Goal: Find specific page/section: Find specific page/section

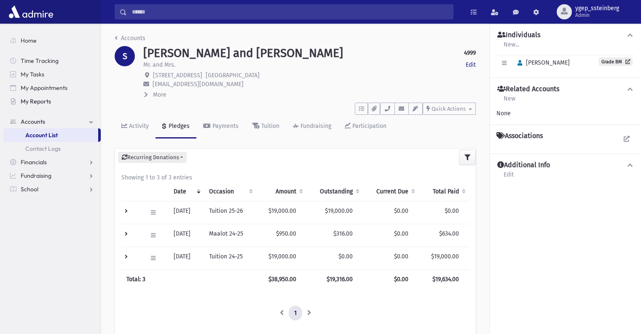
scroll to position [5, 0]
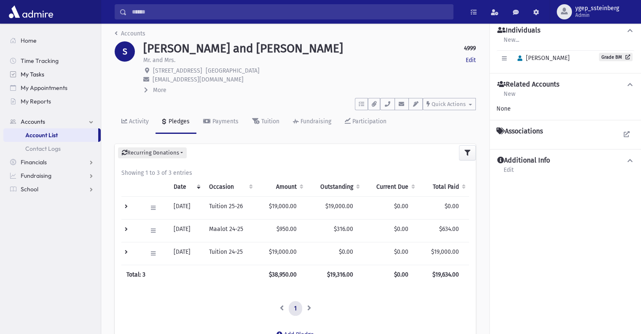
click at [35, 72] on span "My Tasks" at bounding box center [33, 74] width 24 height 8
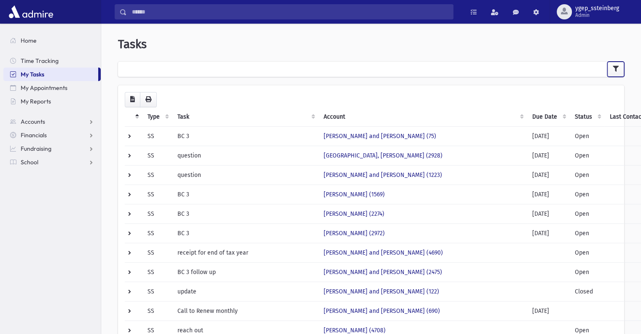
click at [617, 64] on button "button" at bounding box center [616, 69] width 17 height 15
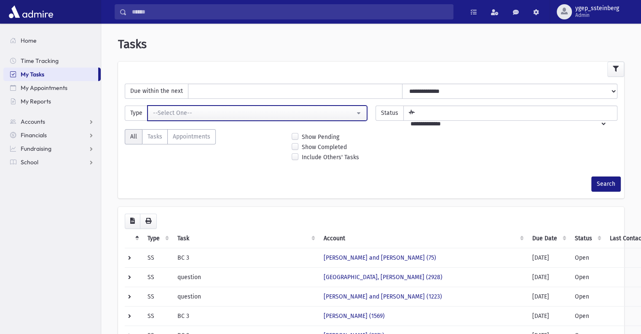
click at [361, 113] on button "--Select One--" at bounding box center [258, 112] width 220 height 15
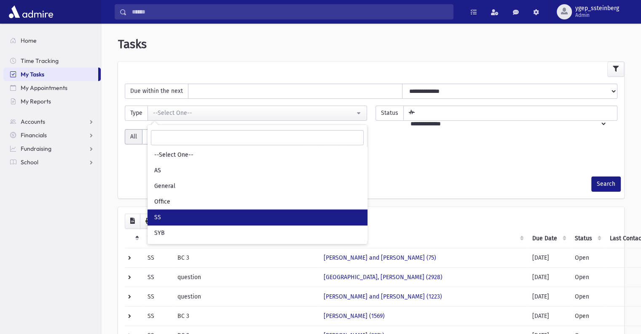
click at [190, 216] on link "SS" at bounding box center [258, 217] width 220 height 16
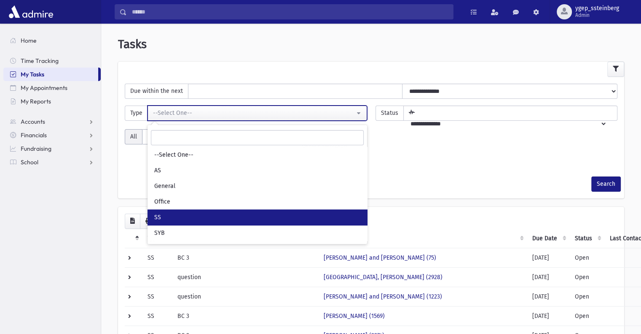
select select "*"
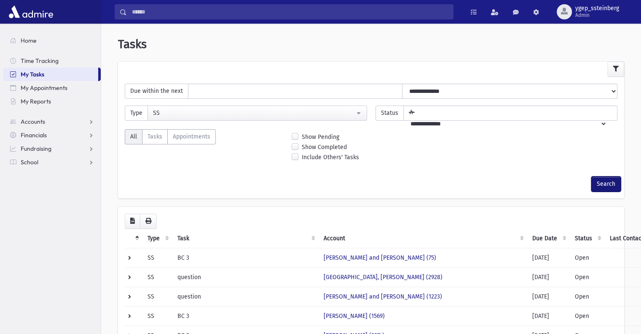
click at [602, 185] on button "Search" at bounding box center [607, 183] width 30 height 15
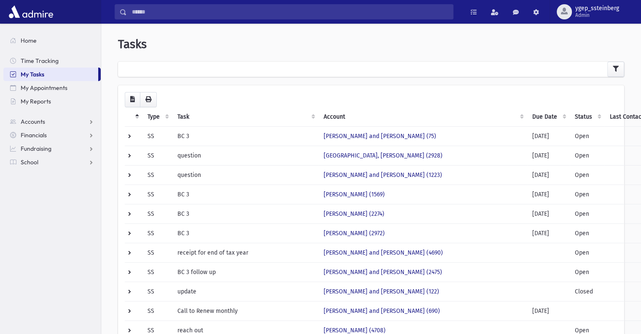
click at [528, 119] on th "Due Date" at bounding box center [549, 116] width 43 height 19
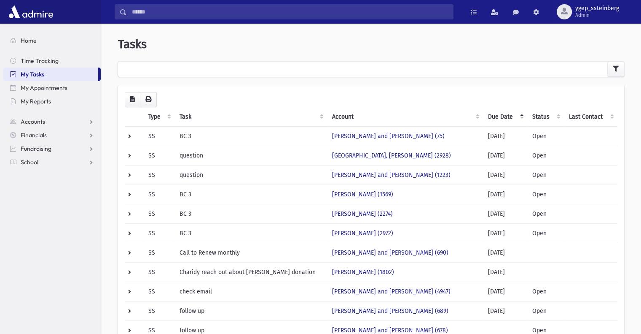
click at [504, 119] on th "Due Date" at bounding box center [505, 116] width 44 height 19
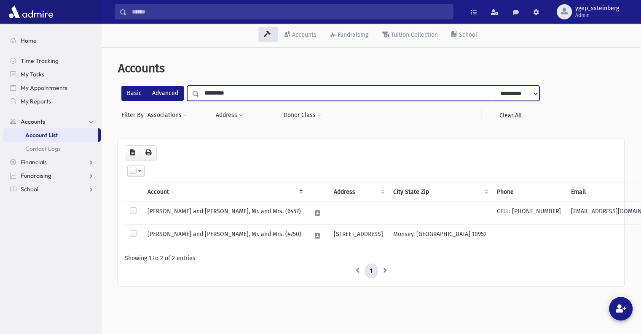
drag, startPoint x: 234, startPoint y: 95, endPoint x: 179, endPoint y: 87, distance: 54.9
click at [179, 87] on div "**********" at bounding box center [330, 93] width 418 height 15
type input "*******"
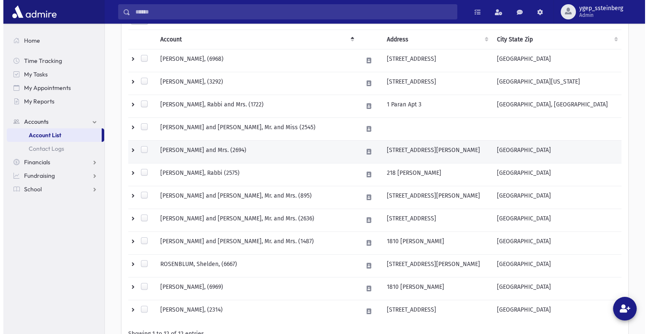
scroll to position [152, 0]
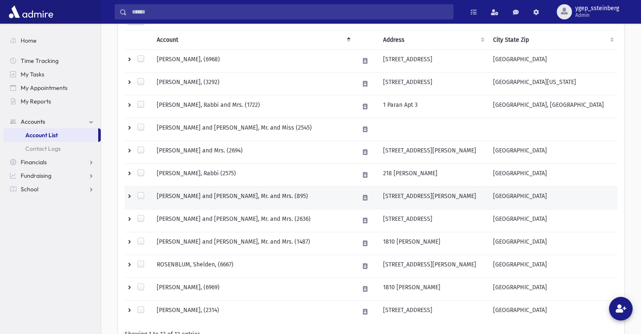
click at [272, 195] on td "ROSENBLATT, Yaakov and Avigayil, Mr. and Mrs. (895)" at bounding box center [253, 197] width 202 height 23
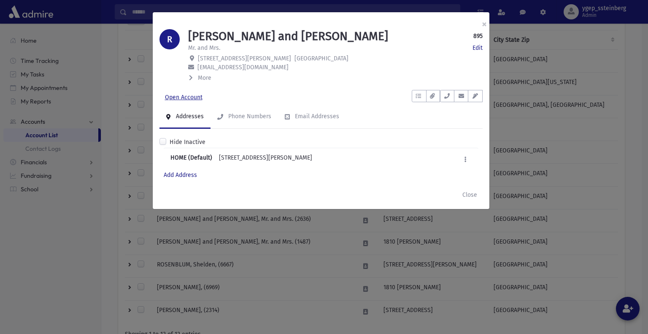
click at [197, 100] on link "Open Account" at bounding box center [183, 97] width 49 height 15
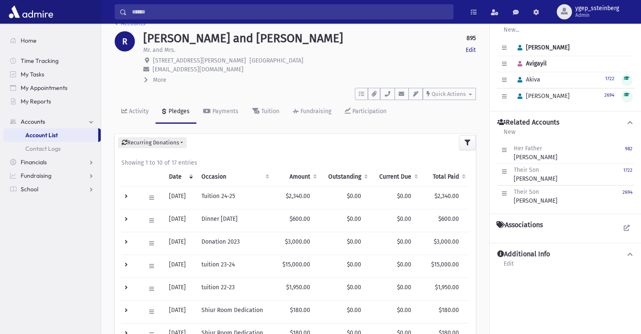
scroll to position [24, 0]
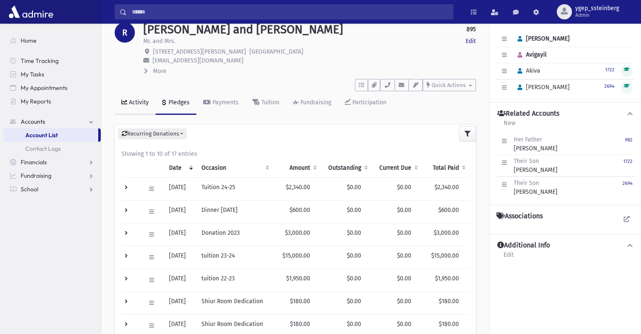
click at [135, 104] on div "Activity" at bounding box center [138, 102] width 22 height 7
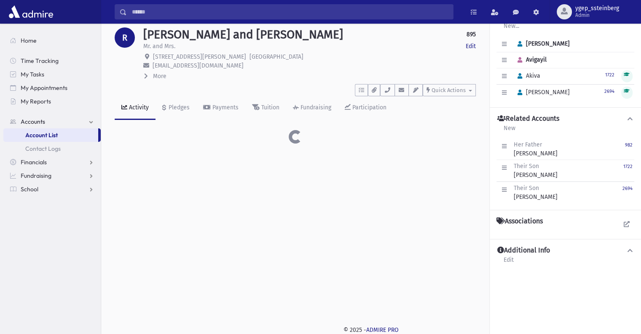
scroll to position [24, 0]
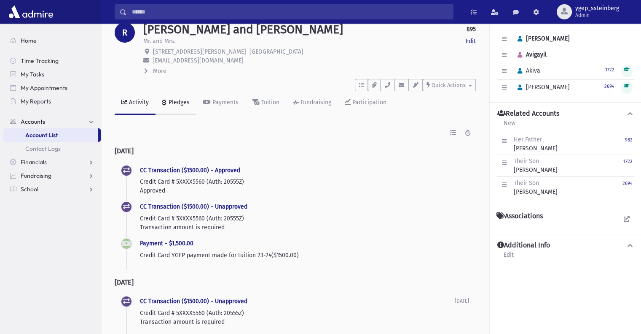
click at [181, 102] on div "Pledges" at bounding box center [178, 102] width 23 height 7
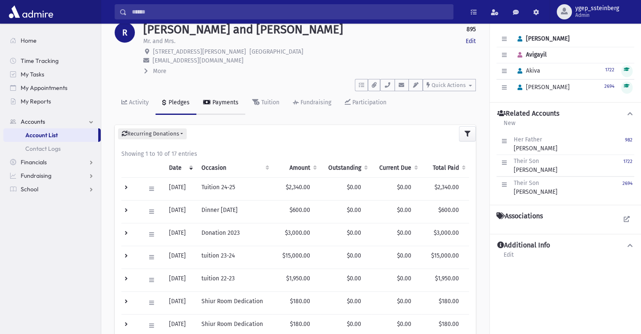
click at [217, 105] on div "Payments" at bounding box center [225, 102] width 28 height 7
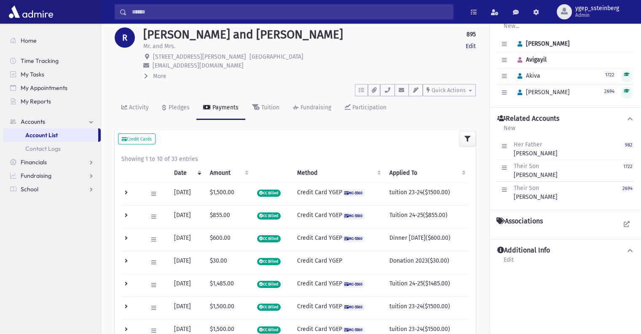
scroll to position [24, 0]
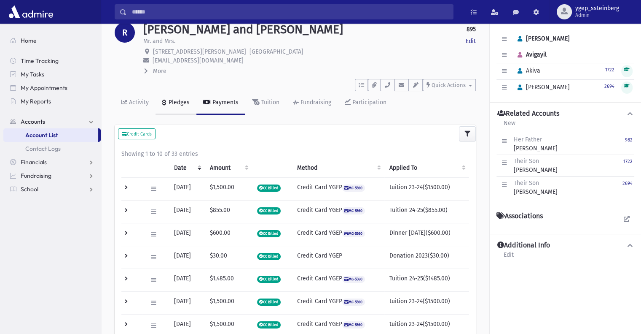
click at [177, 102] on div "Pledges" at bounding box center [178, 102] width 23 height 7
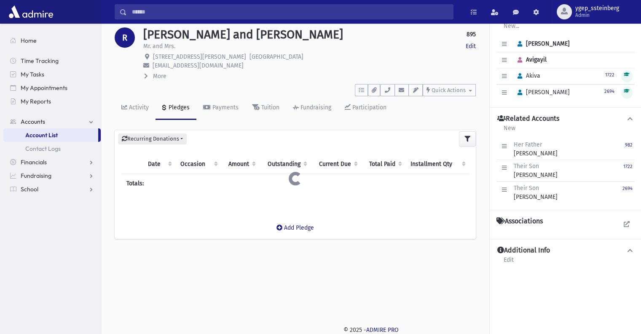
scroll to position [24, 0]
